Goal: Information Seeking & Learning: Learn about a topic

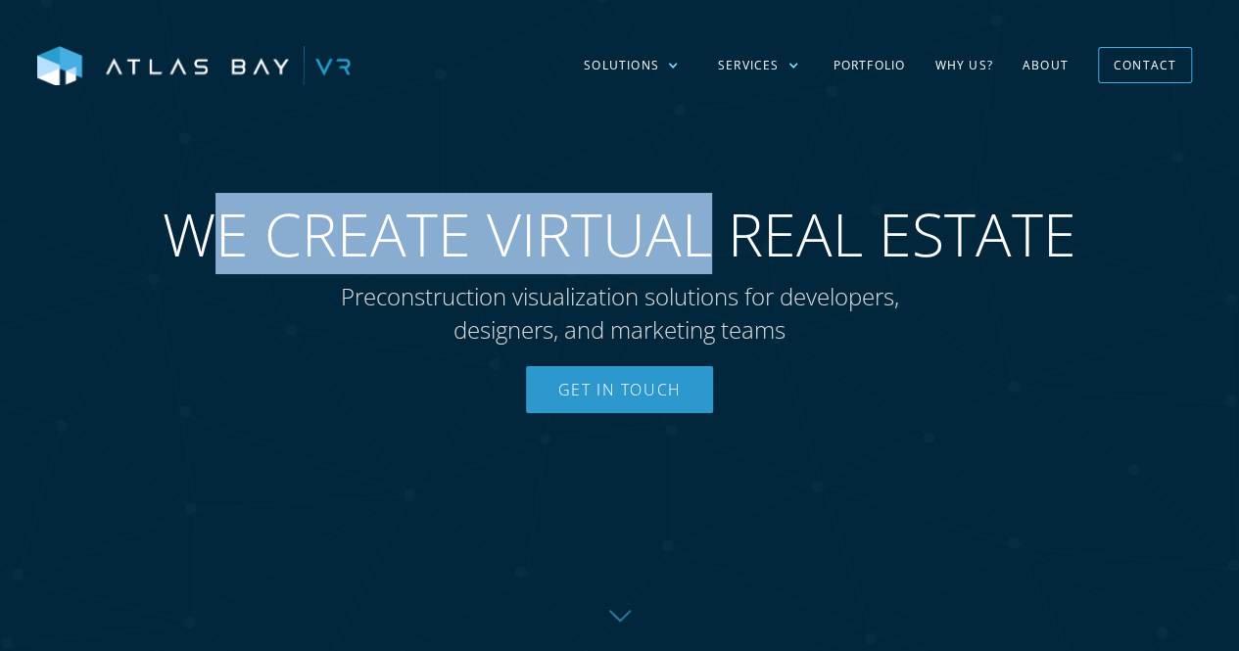
drag, startPoint x: 224, startPoint y: 231, endPoint x: 719, endPoint y: 244, distance: 494.6
click at [719, 244] on span "WE CREATE VIRTUAL REAL ESTATE" at bounding box center [620, 234] width 914 height 71
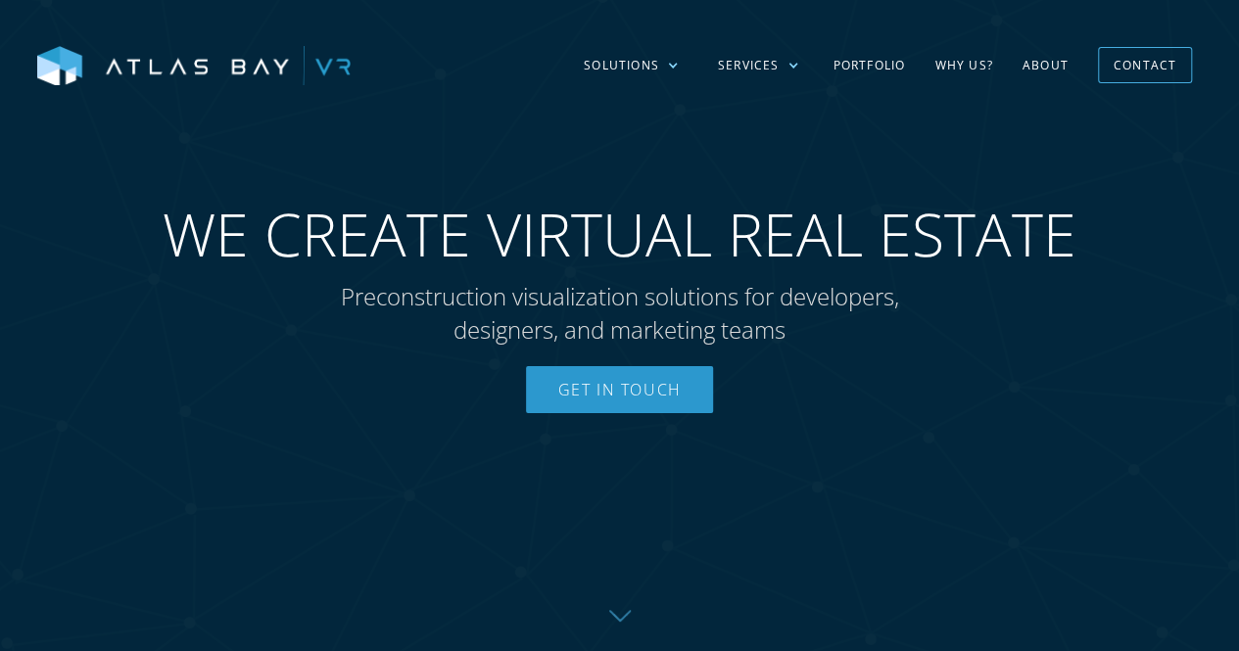
click at [740, 236] on span "WE CREATE VIRTUAL REAL ESTATE" at bounding box center [620, 234] width 914 height 71
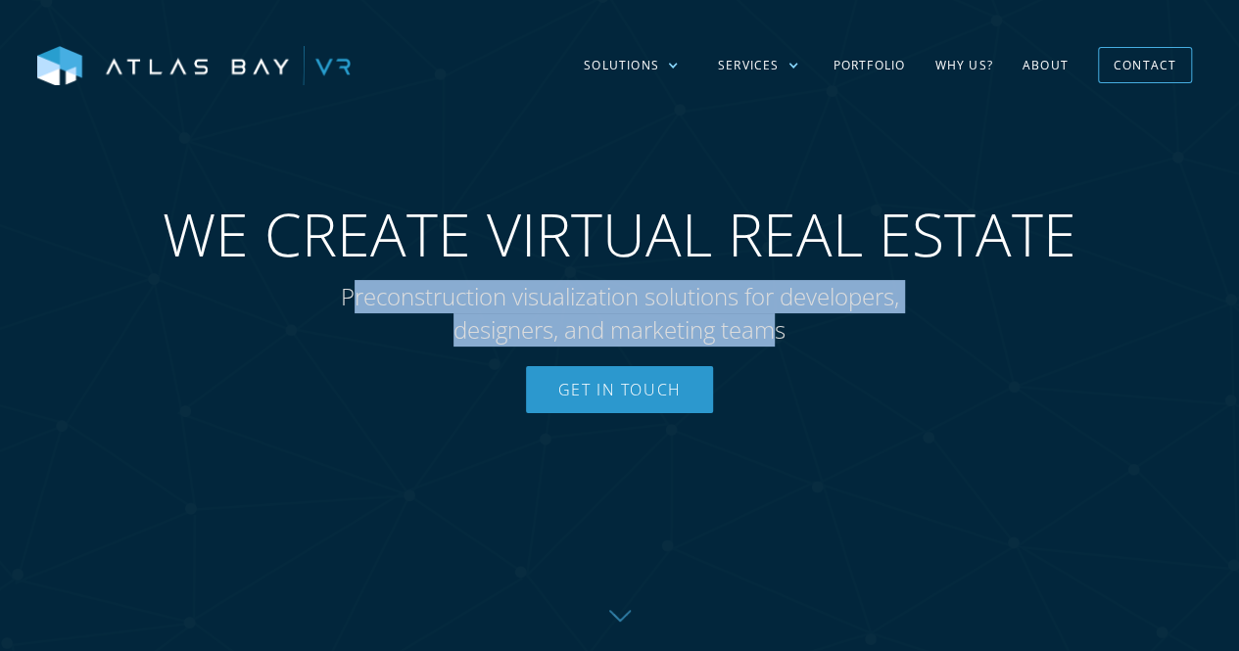
drag, startPoint x: 345, startPoint y: 293, endPoint x: 780, endPoint y: 314, distance: 436.3
click at [780, 314] on p "Preconstruction visualization solutions for developers, designers, and marketin…" at bounding box center [620, 313] width 636 height 66
click at [717, 342] on p "Preconstruction visualization solutions for developers, designers, and marketin…" at bounding box center [620, 313] width 636 height 66
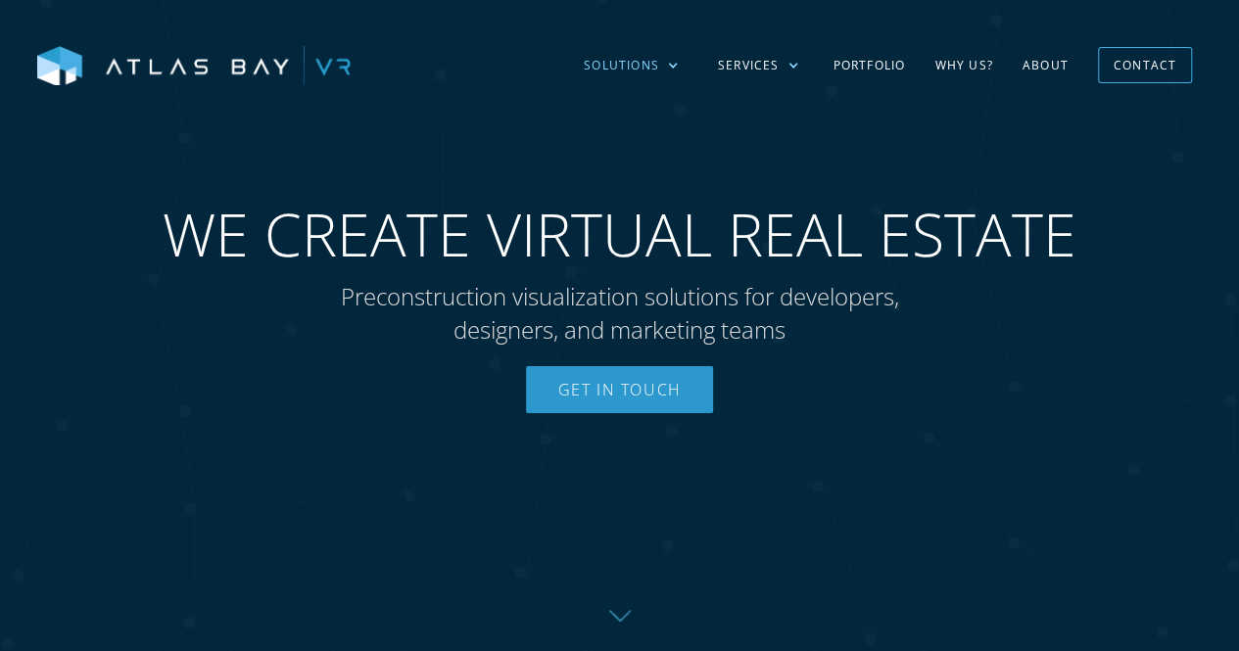
click at [674, 64] on div at bounding box center [673, 66] width 12 height 12
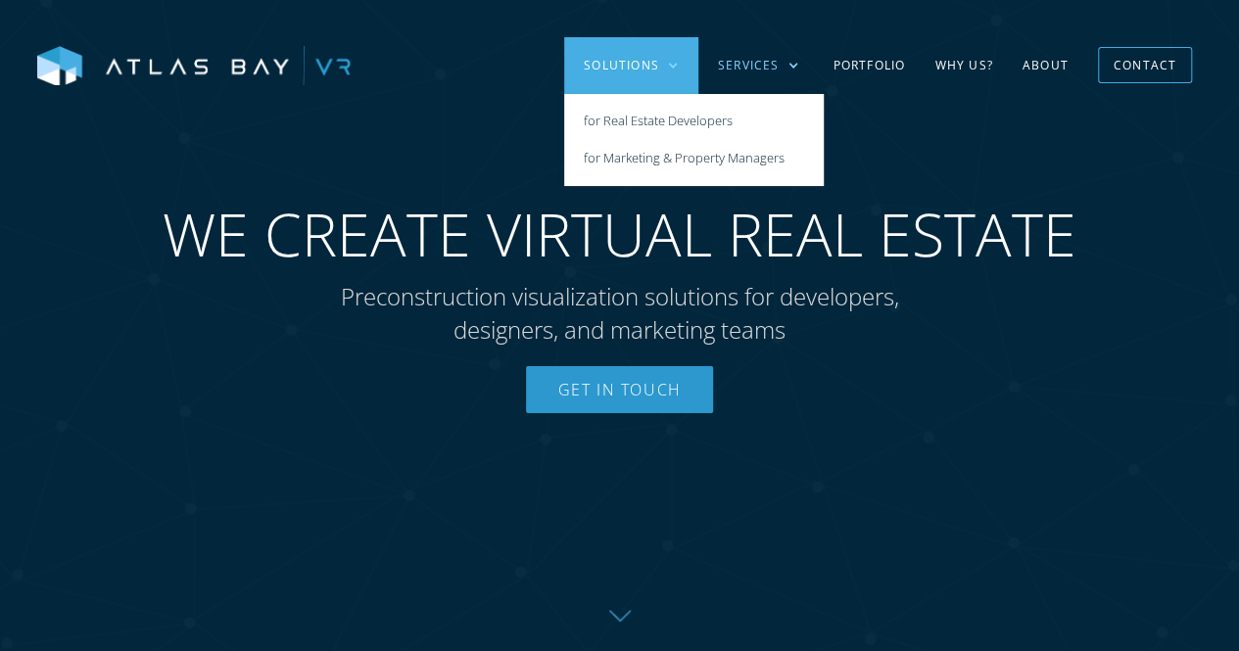
click at [773, 71] on div "Services" at bounding box center [749, 66] width 62 height 18
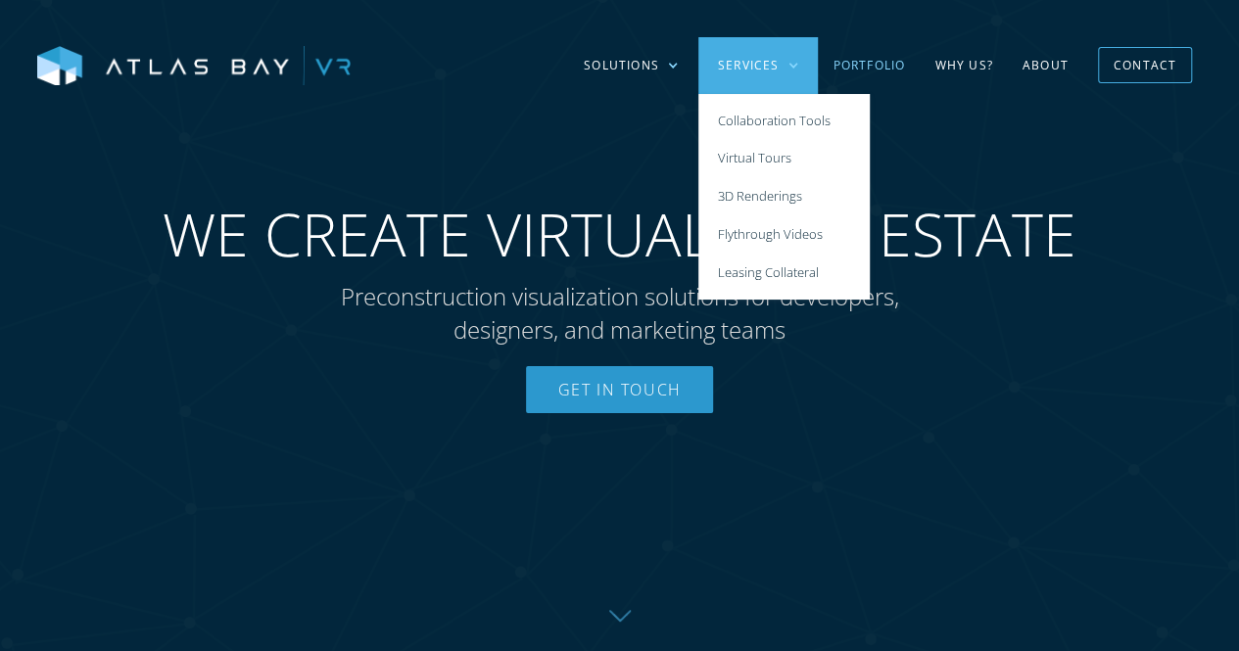
click at [862, 61] on link "Portfolio" at bounding box center [869, 65] width 102 height 57
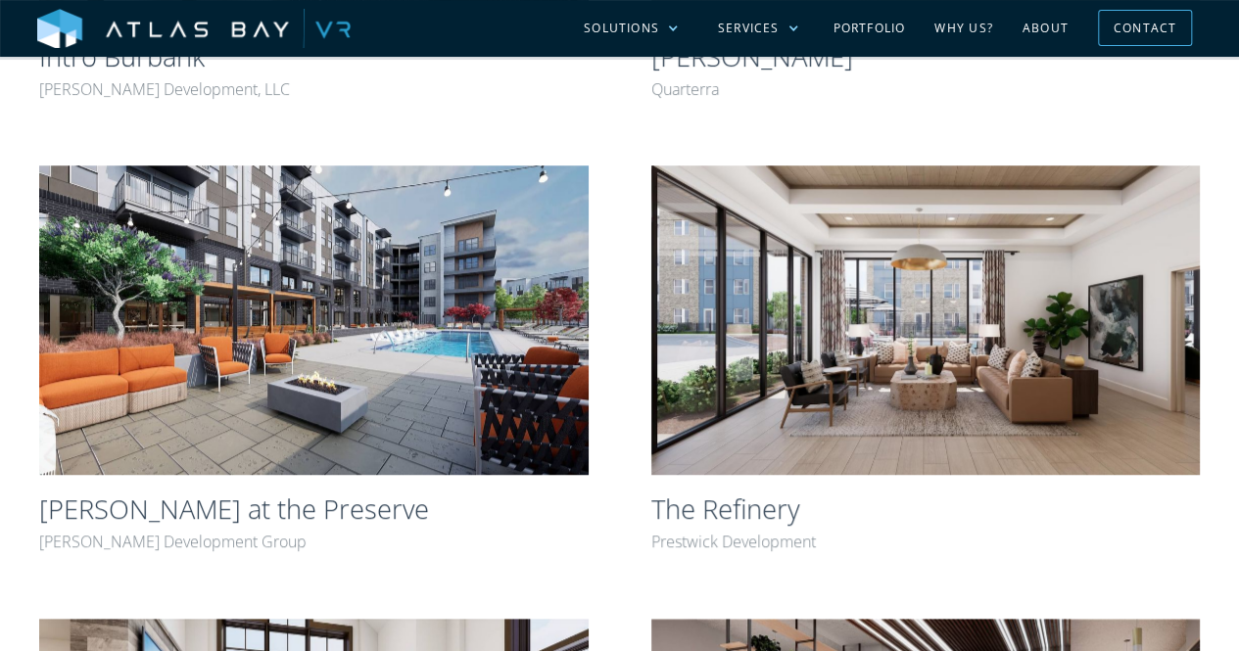
scroll to position [881, 0]
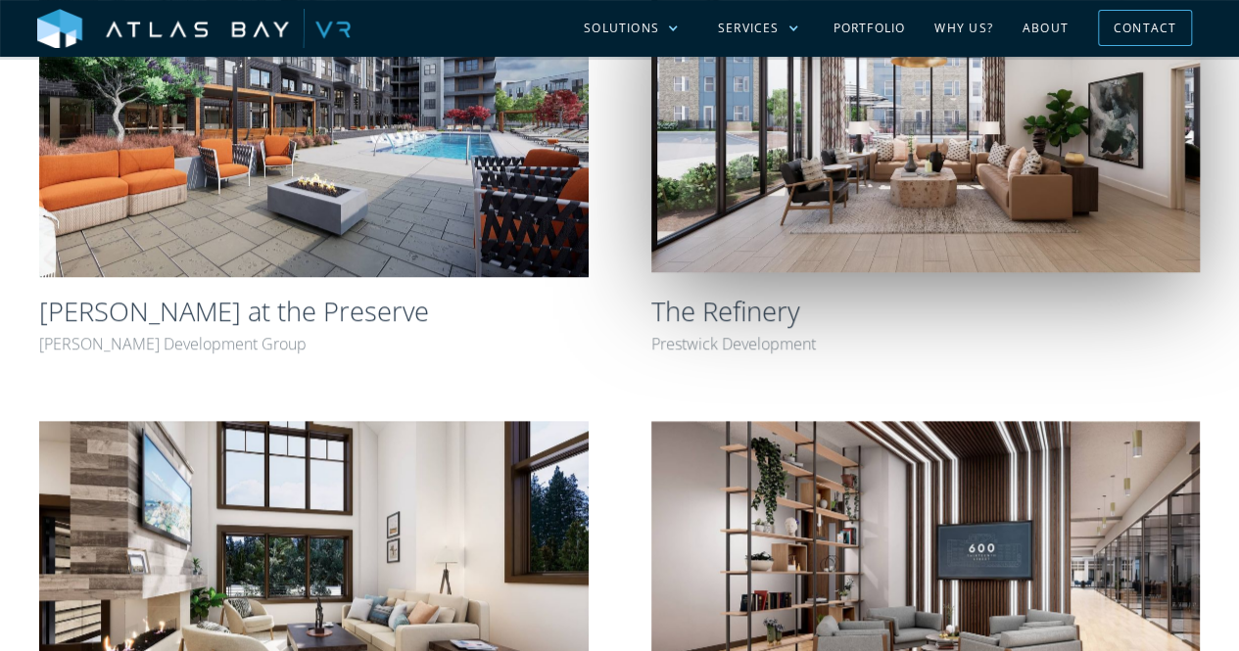
click at [871, 193] on img at bounding box center [925, 117] width 549 height 309
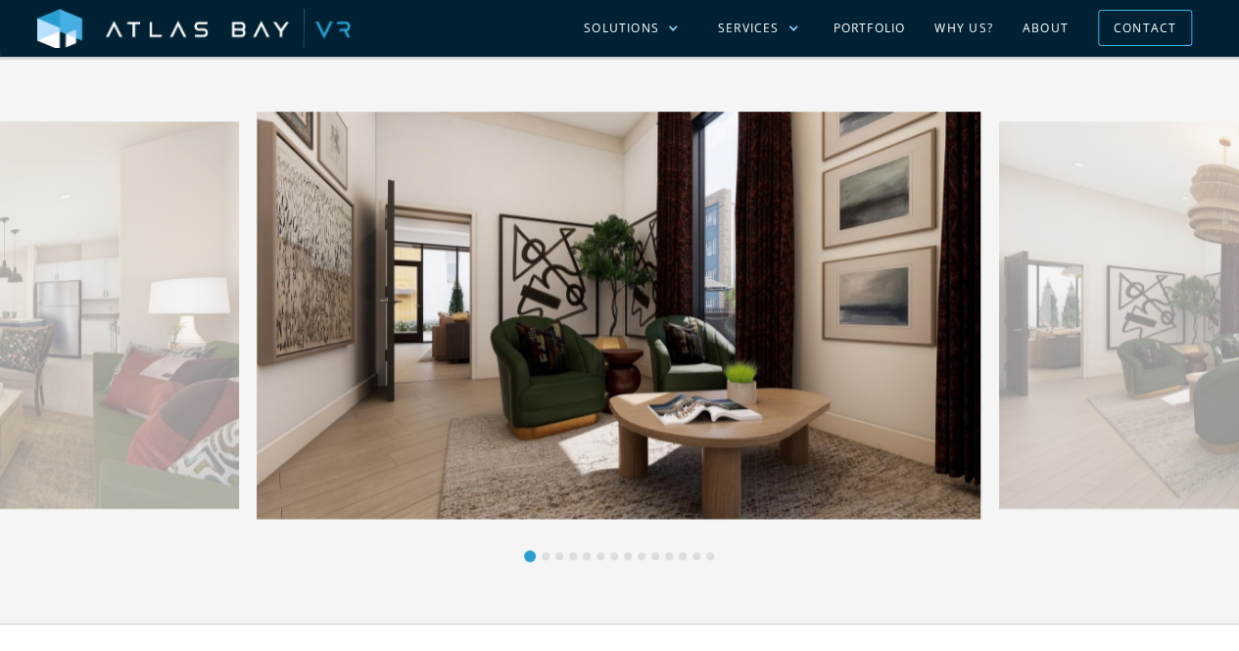
scroll to position [685, 0]
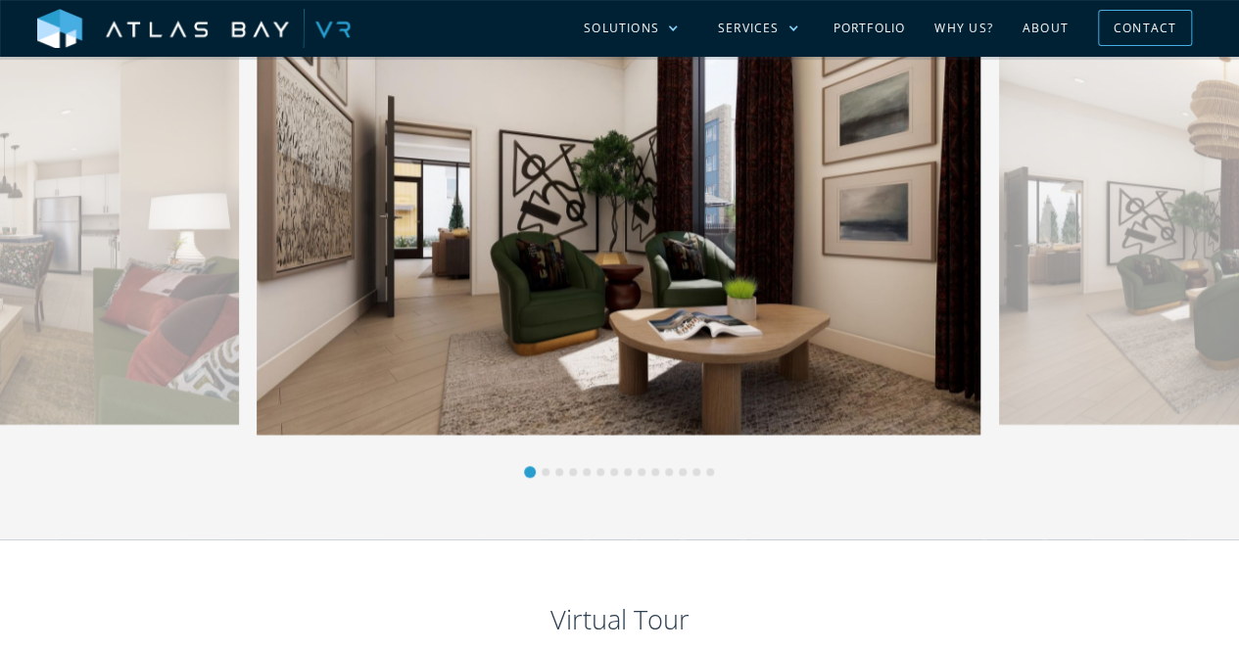
click at [257, 331] on div "No items found." at bounding box center [619, 252] width 725 height 450
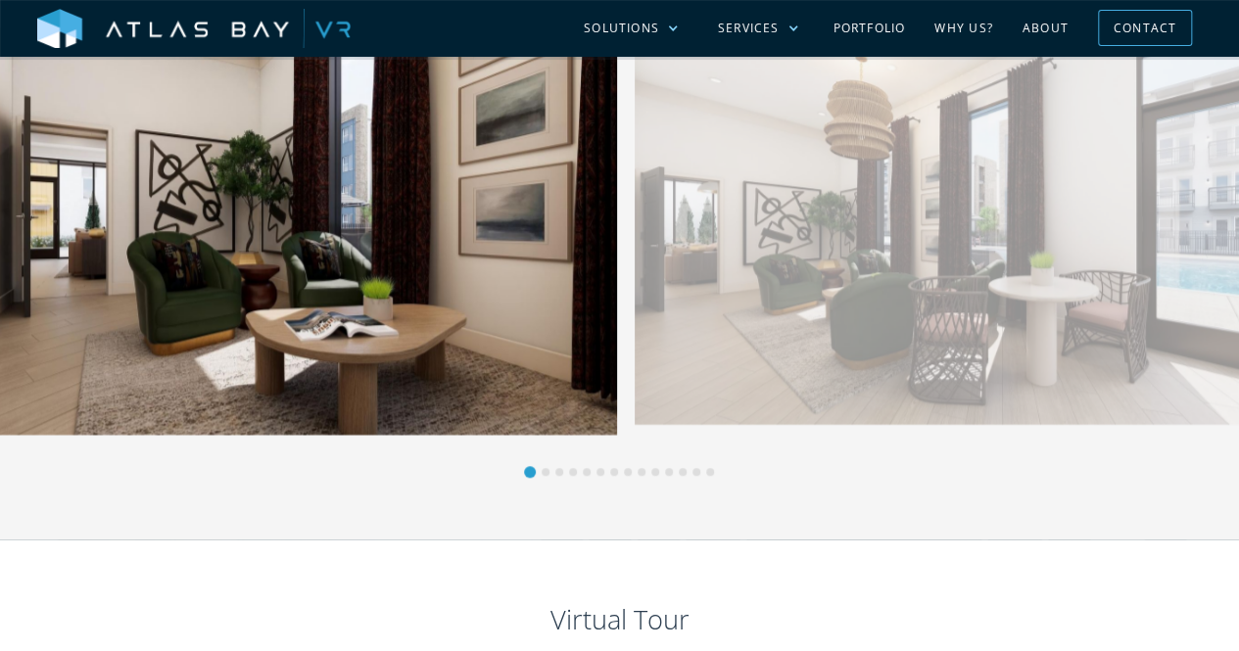
click at [257, 343] on div "No items found." at bounding box center [619, 252] width 725 height 450
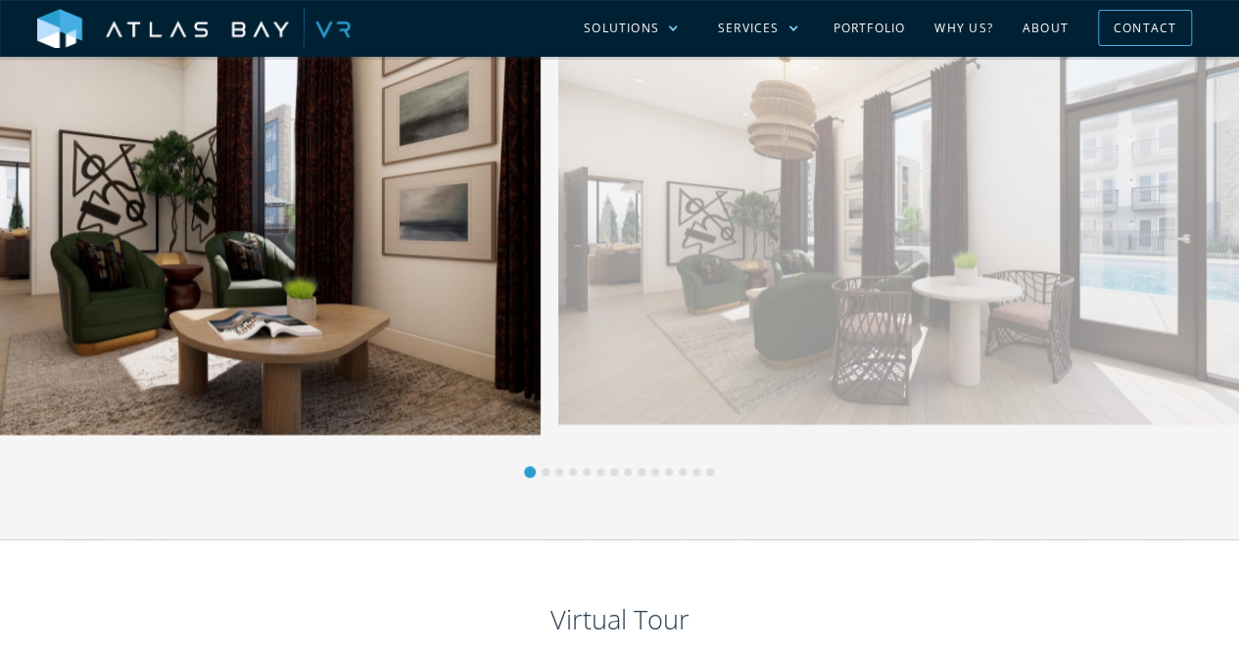
click at [257, 232] on div "No items found." at bounding box center [619, 252] width 725 height 450
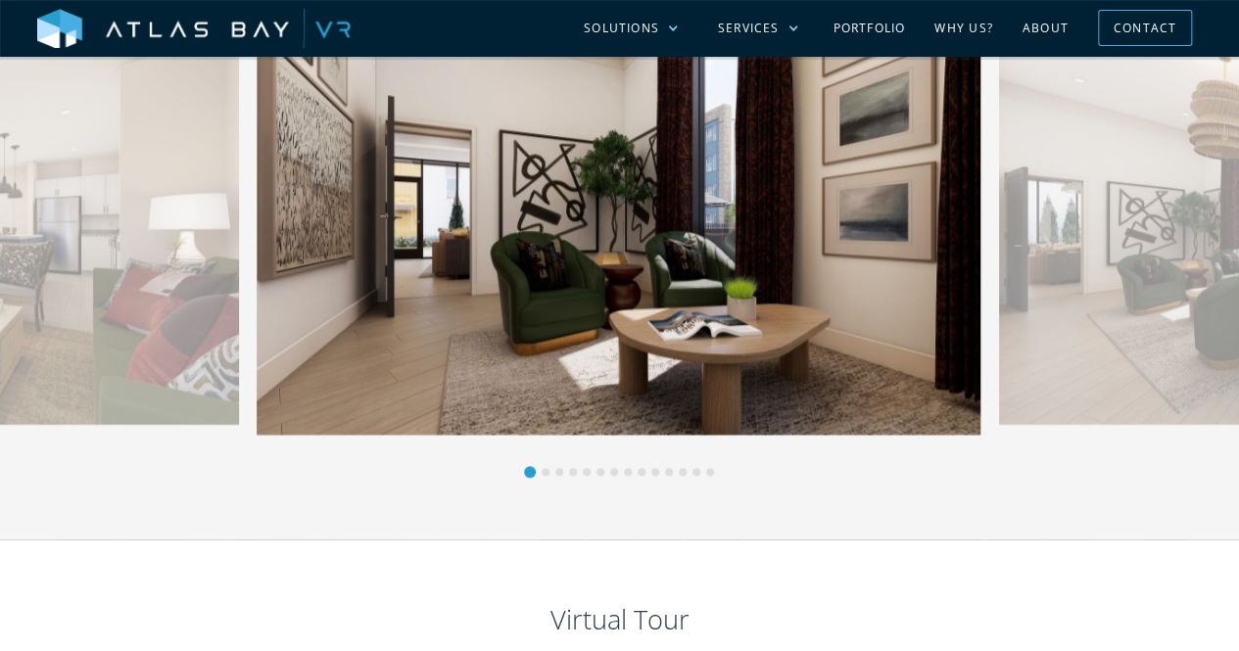
drag, startPoint x: 1169, startPoint y: 253, endPoint x: 0, endPoint y: 221, distance: 1169.5
click at [257, 221] on div at bounding box center [619, 252] width 725 height 450
click at [257, 301] on div "No items found." at bounding box center [619, 252] width 725 height 450
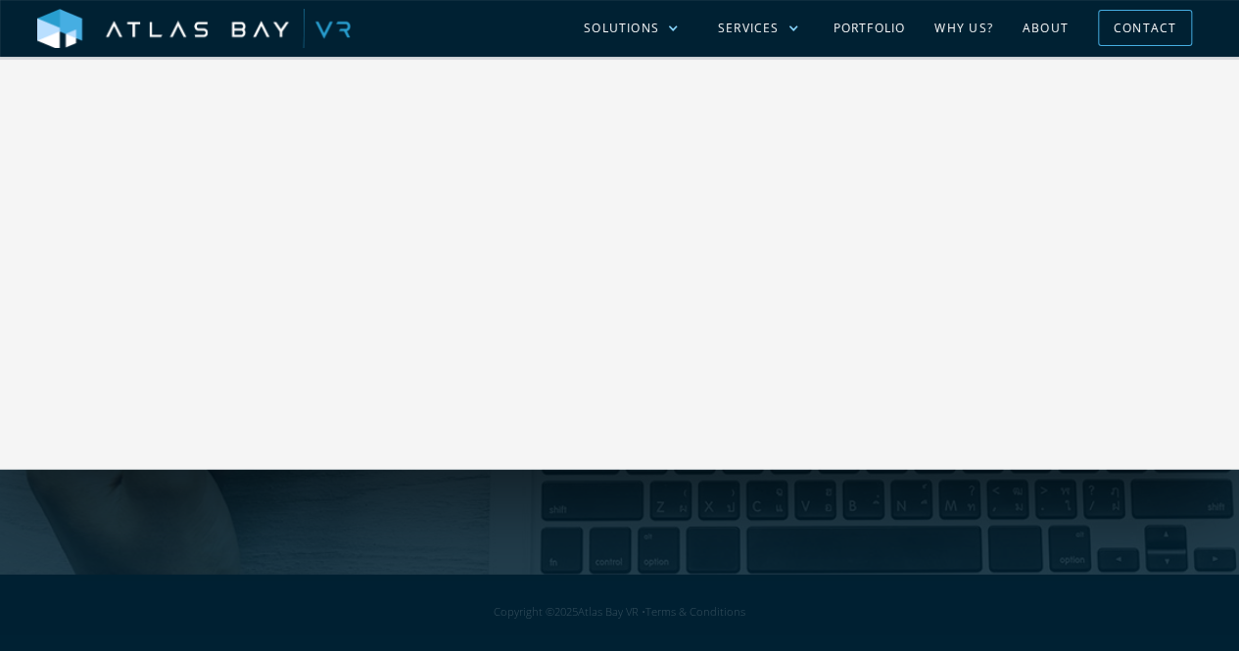
scroll to position [2056, 0]
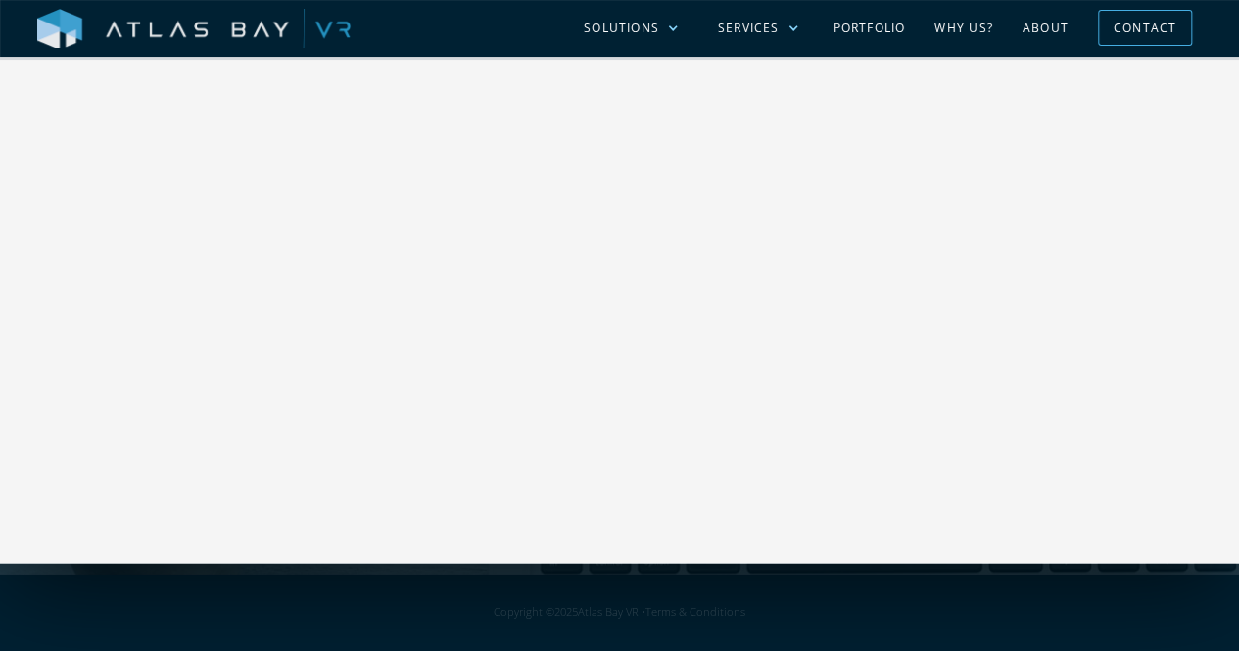
click at [117, 29] on img at bounding box center [193, 29] width 313 height 41
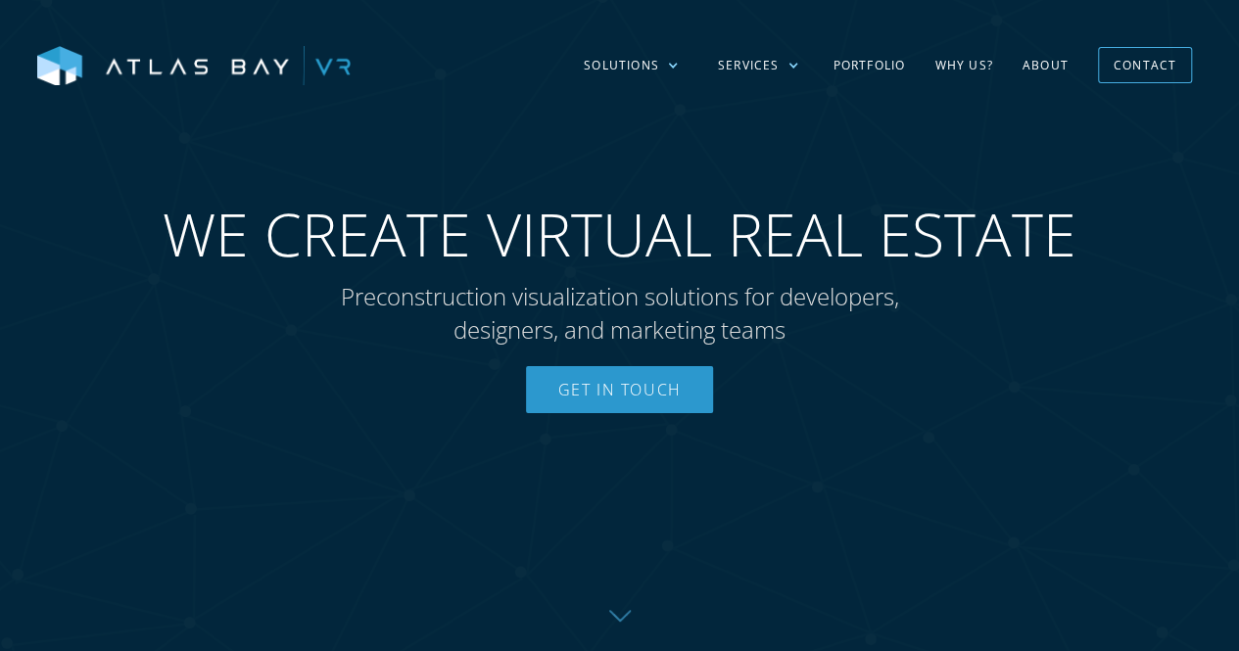
drag, startPoint x: 1252, startPoint y: 52, endPoint x: 1252, endPoint y: -23, distance: 75.4
click at [1238, 0] on html "Solutions Multi-Family Student Housing Senior Living Residential Industrial Sol…" at bounding box center [619, 325] width 1239 height 651
click at [1038, 64] on link "About" at bounding box center [1045, 65] width 75 height 57
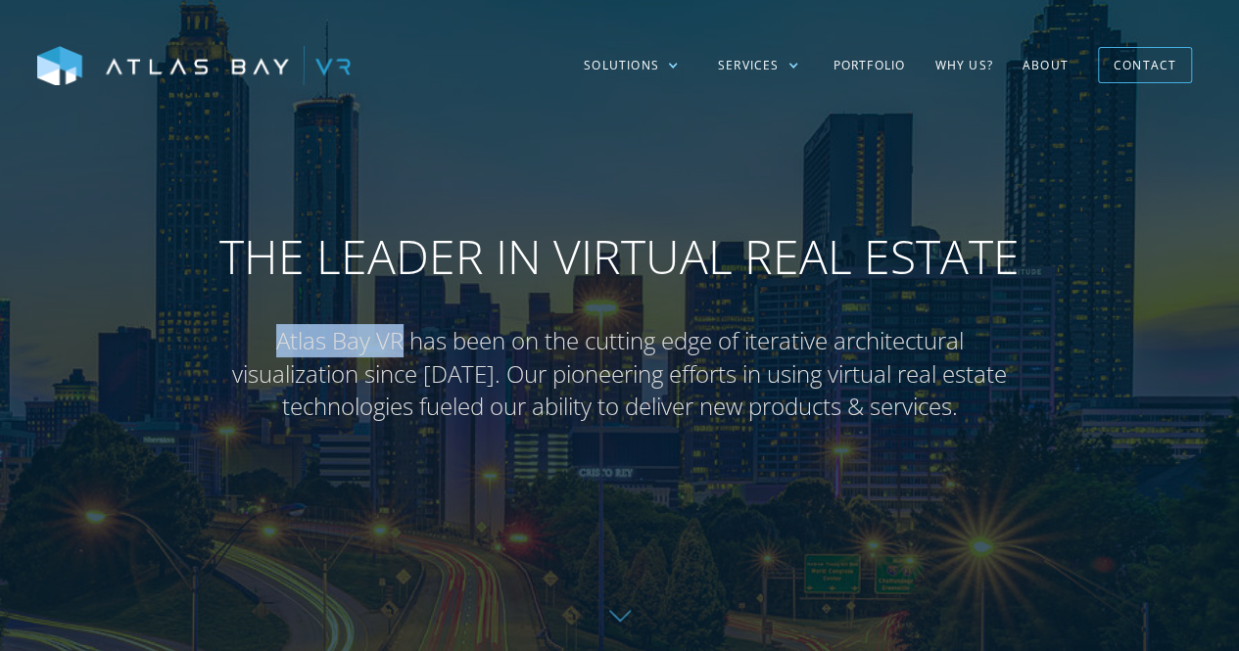
drag, startPoint x: 274, startPoint y: 342, endPoint x: 396, endPoint y: 344, distance: 121.4
click at [396, 344] on p "Atlas Bay VR has been on the cutting edge of iterative architectural visualizat…" at bounding box center [619, 373] width 783 height 99
copy p "Atlas Bay VR"
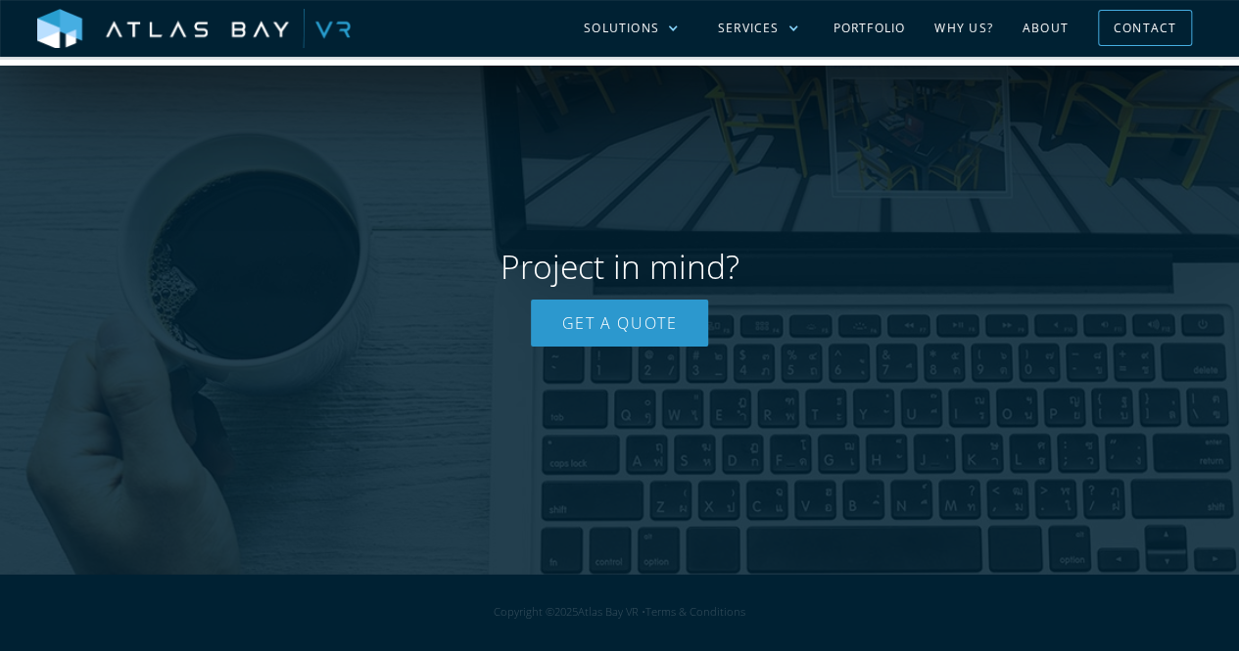
scroll to position [3648, 0]
click at [217, 28] on img at bounding box center [193, 29] width 313 height 41
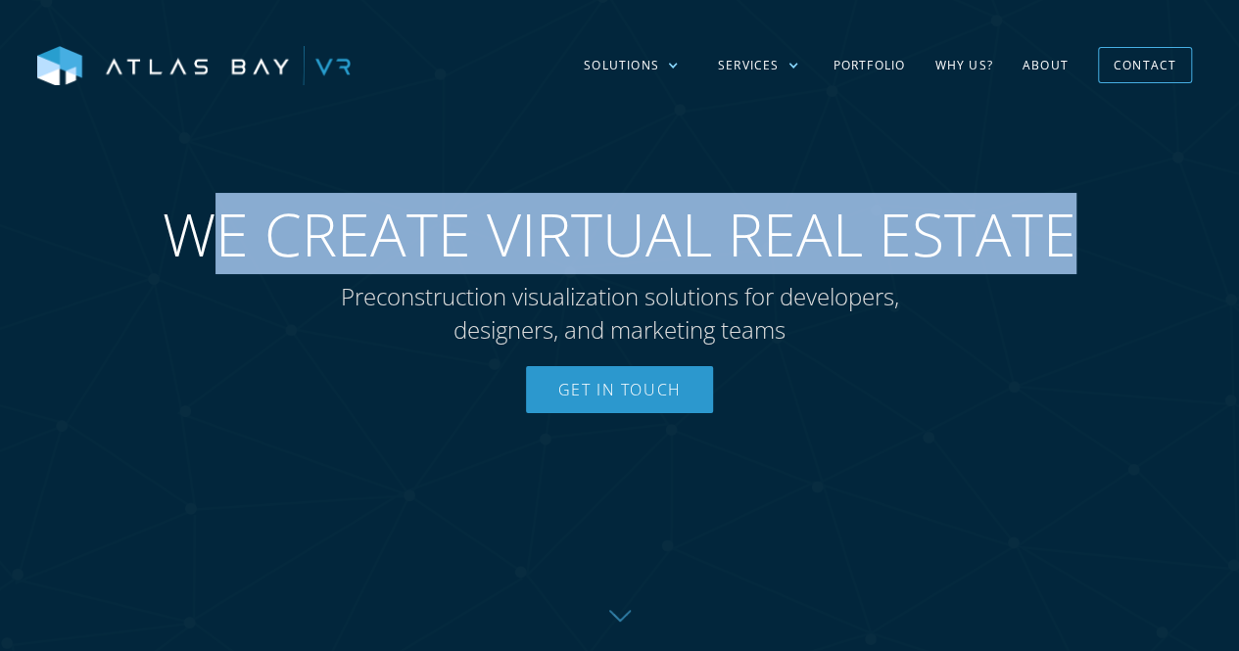
drag, startPoint x: 226, startPoint y: 222, endPoint x: 1075, endPoint y: 240, distance: 849.1
click at [1075, 240] on div "WE CREATE VIRTUAL REAL ESTATE Preconstruction visualization solutions for devel…" at bounding box center [619, 325] width 992 height 292
click at [771, 246] on span "WE CREATE VIRTUAL REAL ESTATE" at bounding box center [620, 234] width 914 height 71
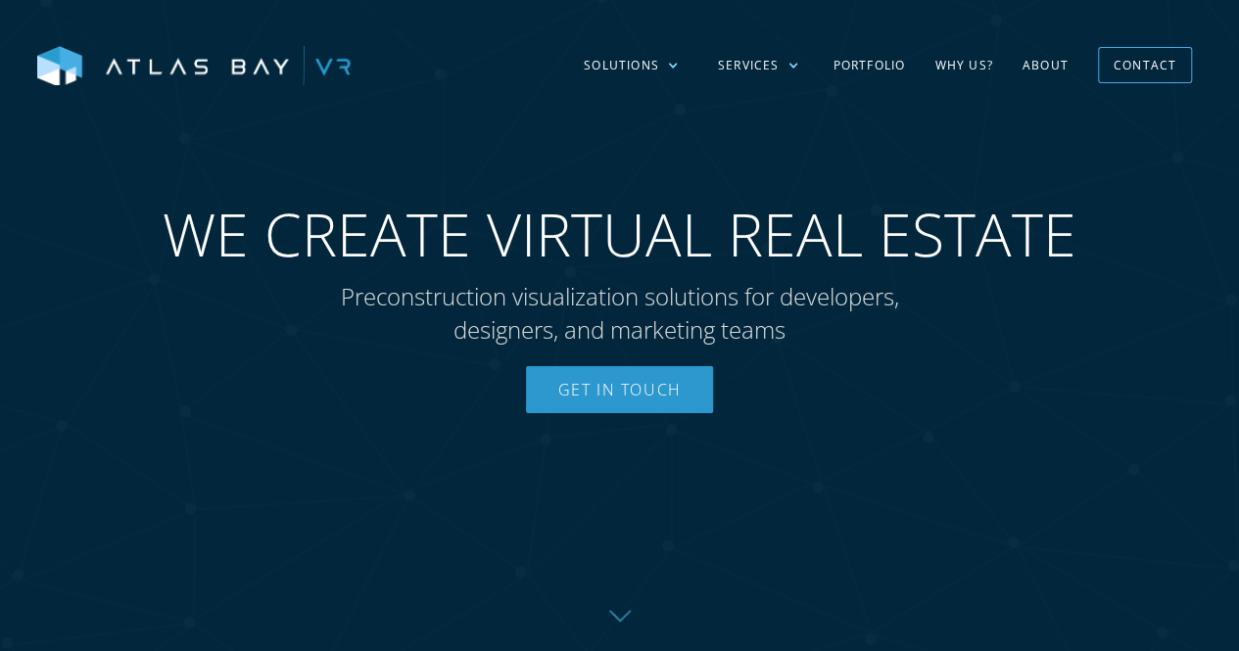
click at [601, 320] on p "Preconstruction visualization solutions for developers, designers, and marketin…" at bounding box center [620, 313] width 636 height 66
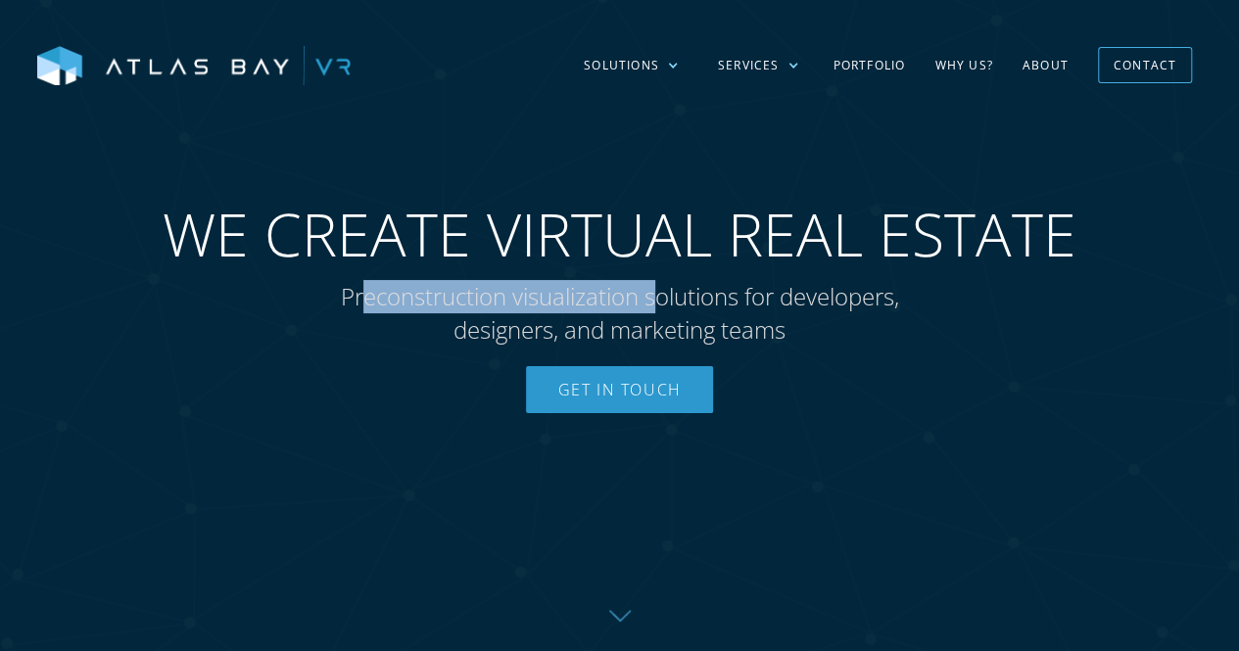
drag, startPoint x: 357, startPoint y: 300, endPoint x: 652, endPoint y: 305, distance: 294.8
click at [652, 305] on p "Preconstruction visualization solutions for developers, designers, and marketin…" at bounding box center [620, 313] width 636 height 66
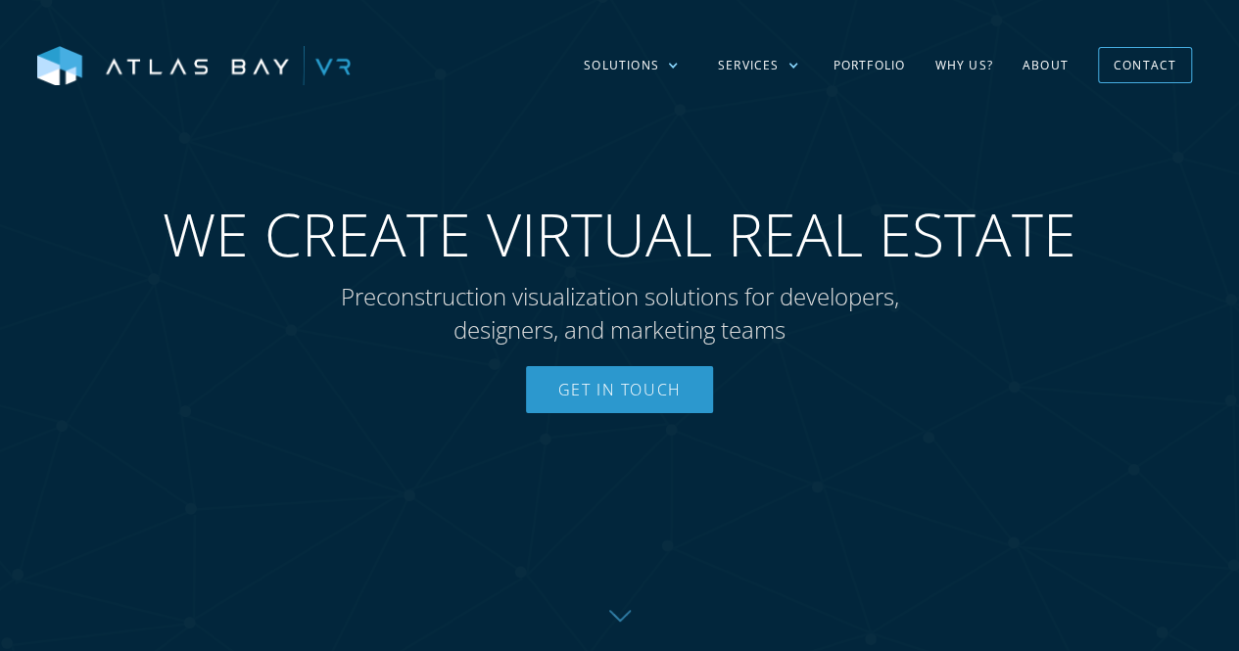
click at [680, 303] on p "Preconstruction visualization solutions for developers, designers, and marketin…" at bounding box center [620, 313] width 636 height 66
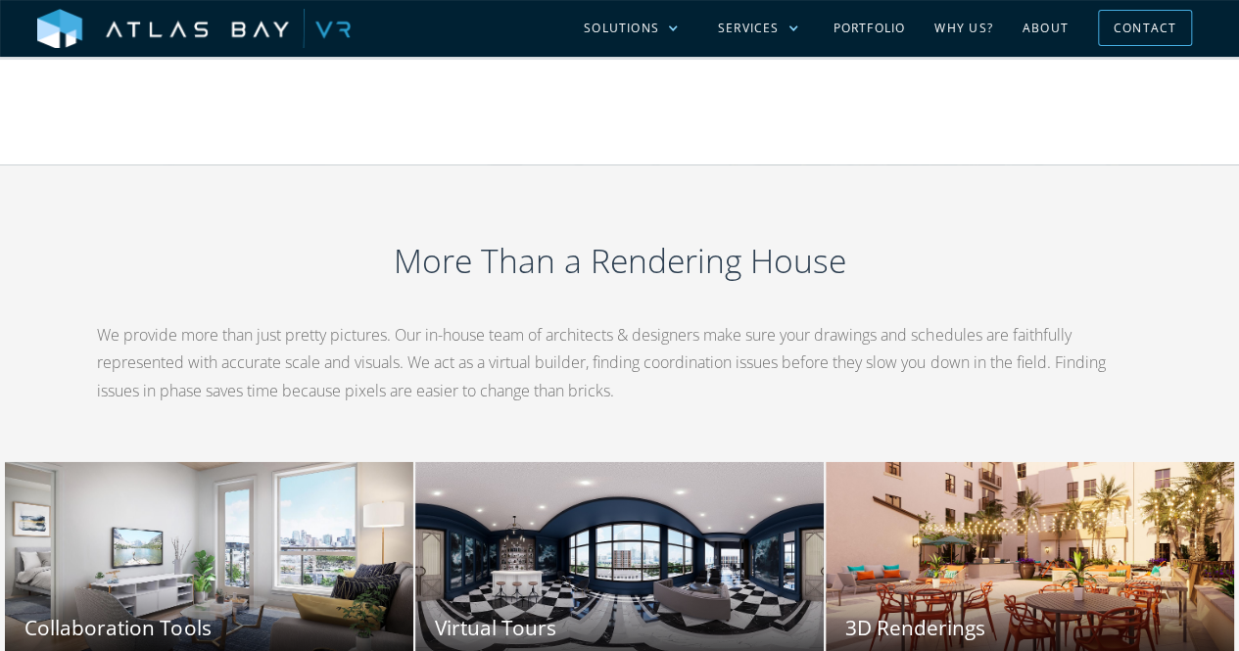
scroll to position [2350, 0]
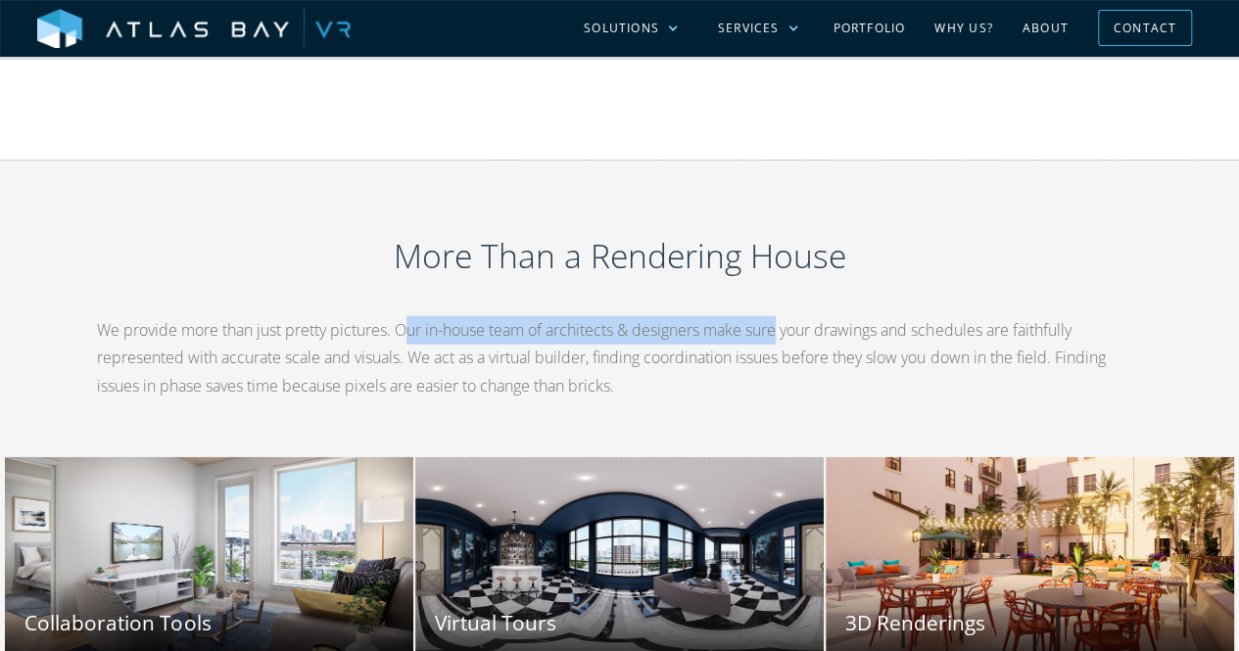
drag, startPoint x: 480, startPoint y: 332, endPoint x: 786, endPoint y: 335, distance: 306.5
click at [786, 335] on p "We provide more than just pretty pictures. Our in-house team of architects & de…" at bounding box center [619, 358] width 1045 height 84
click at [619, 338] on p "We provide more than just pretty pictures. Our in-house team of architects & de…" at bounding box center [619, 358] width 1045 height 84
drag, startPoint x: 529, startPoint y: 338, endPoint x: 718, endPoint y: 340, distance: 189.0
click at [718, 340] on p "We provide more than just pretty pictures. Our in-house team of architects & de…" at bounding box center [619, 358] width 1045 height 84
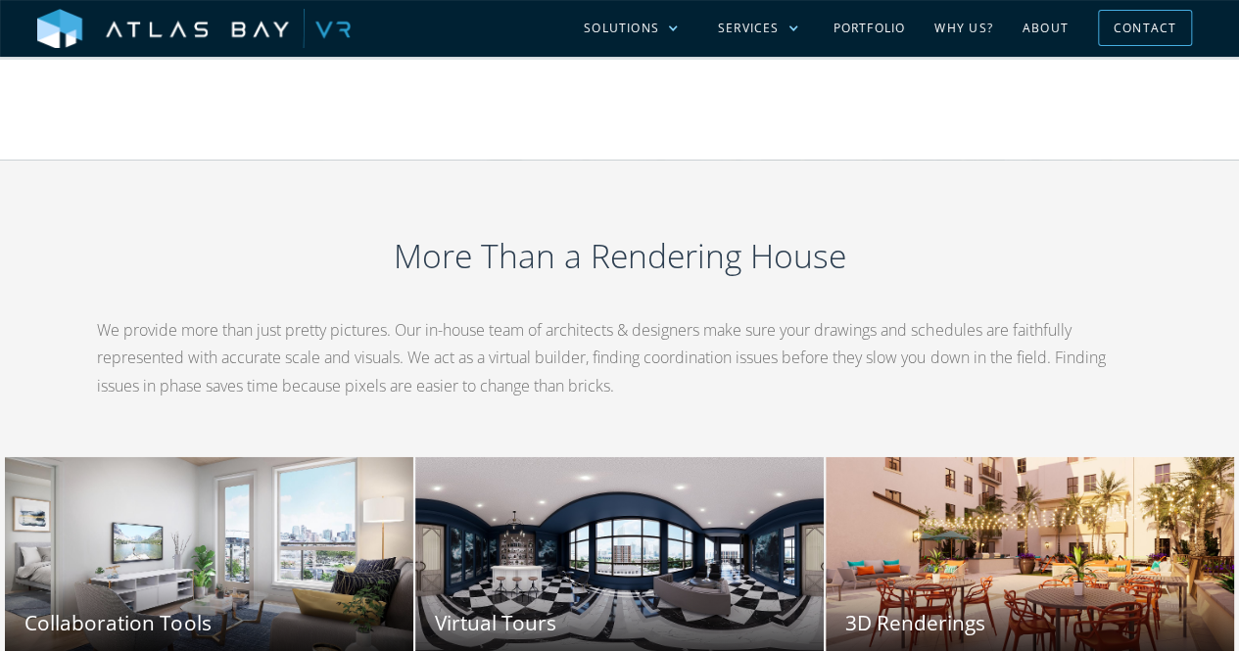
click at [744, 336] on p "We provide more than just pretty pictures. Our in-house team of architects & de…" at bounding box center [619, 358] width 1045 height 84
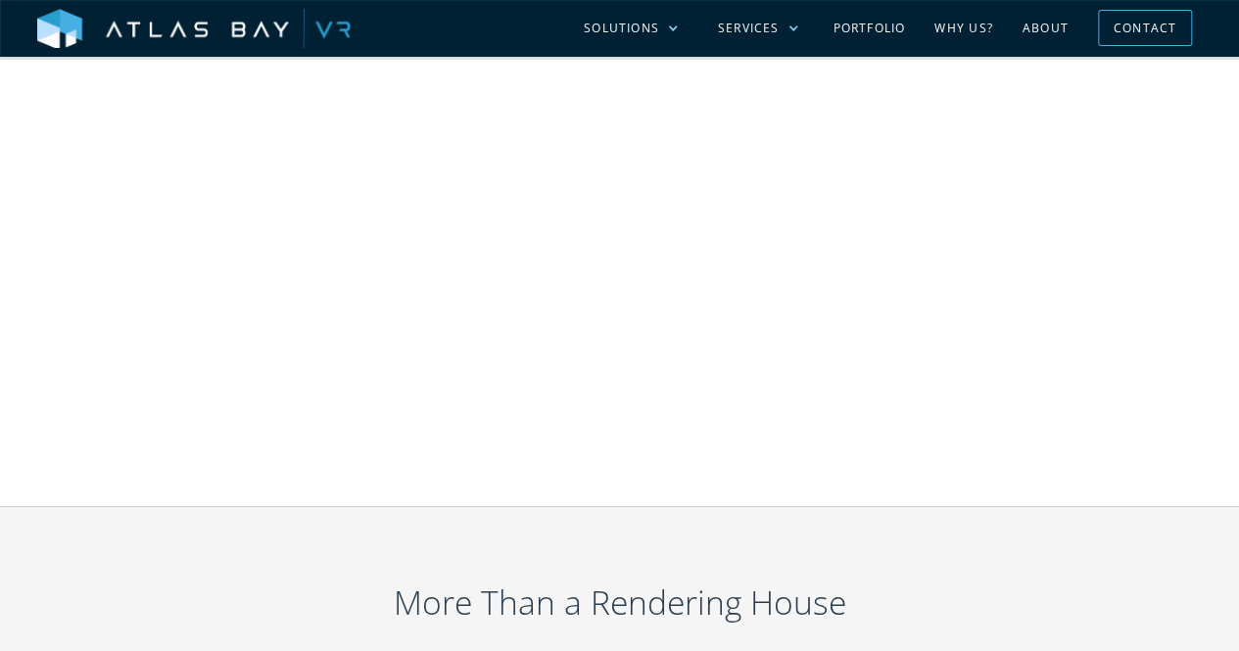
scroll to position [1958, 0]
